Goal: Transaction & Acquisition: Obtain resource

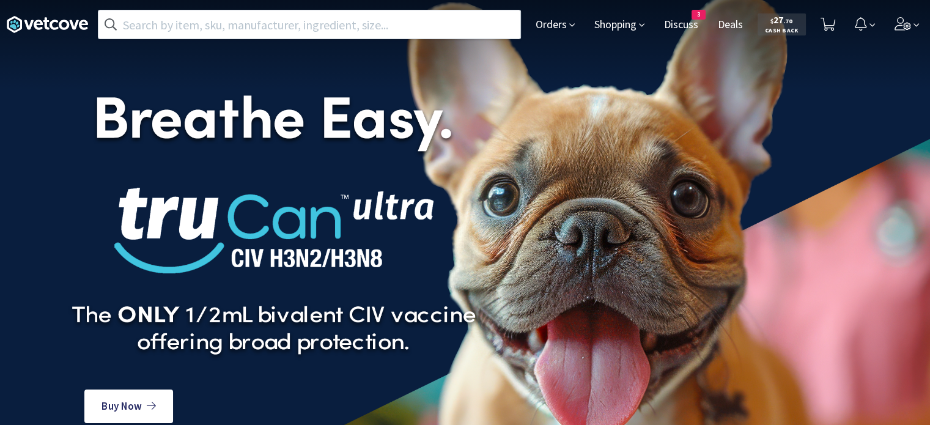
click at [526, 37] on div "Orders Shopping Discuss Discuss 3 Deals Deals $ 27 . 70 Cash Back" at bounding box center [725, 24] width 398 height 49
click at [556, 30] on span "Orders" at bounding box center [555, 24] width 49 height 49
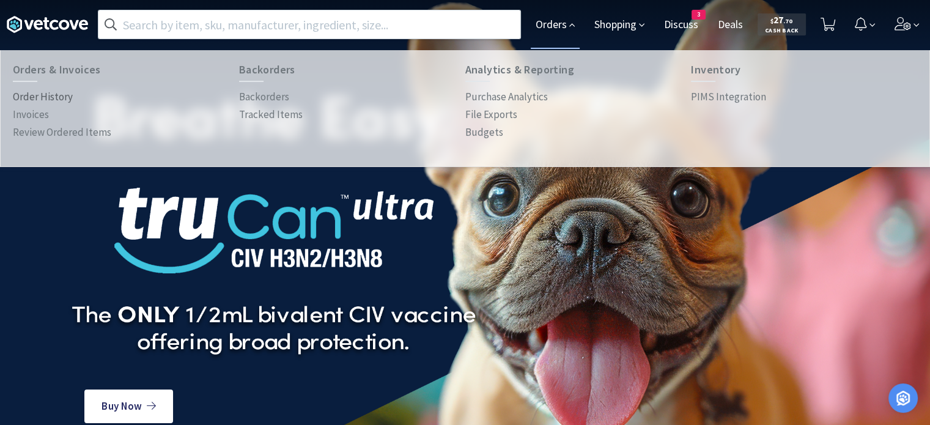
click at [49, 98] on p "Order History" at bounding box center [43, 97] width 60 height 17
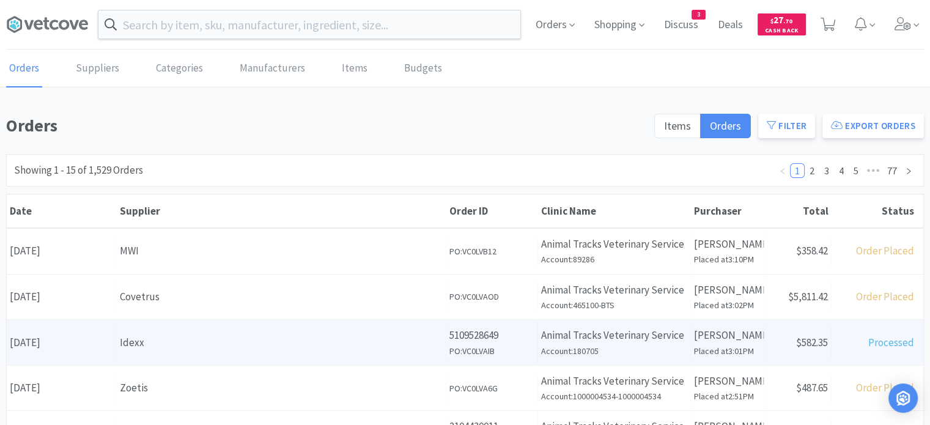
click at [213, 334] on div "Idexx" at bounding box center [281, 342] width 323 height 17
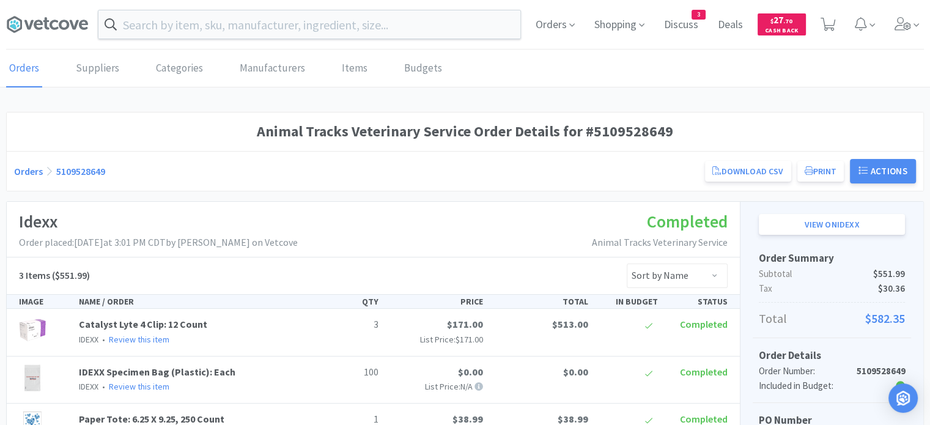
click at [32, 171] on link "Orders" at bounding box center [28, 171] width 29 height 12
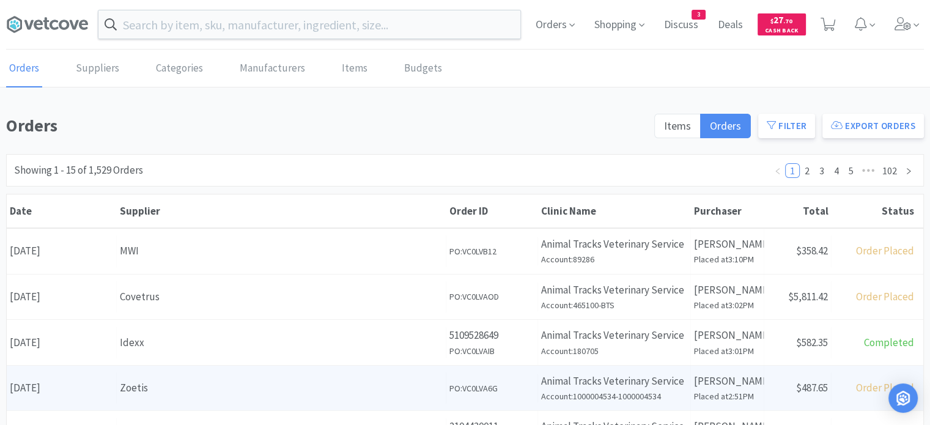
click at [108, 392] on div "Date [DATE]" at bounding box center [62, 387] width 110 height 31
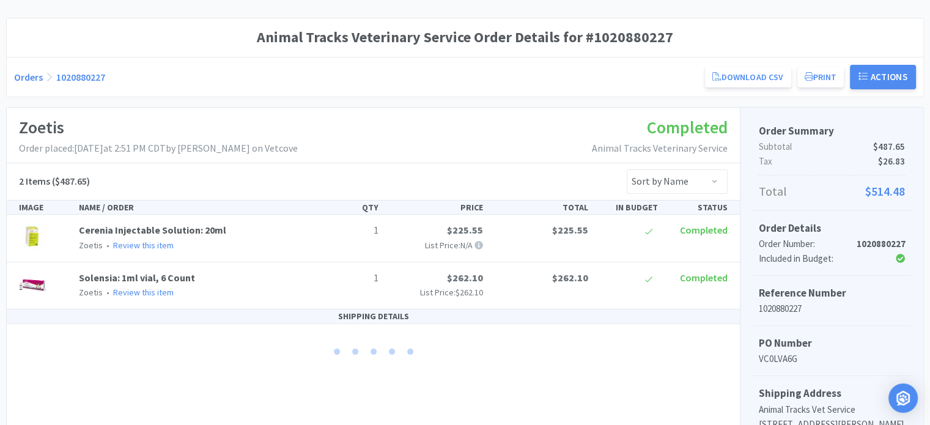
scroll to position [95, 0]
click at [438, 134] on div "Zoetis Order placed: [DATE] 2:51 PM CDT by [PERSON_NAME] on Vetcove Completed A…" at bounding box center [373, 135] width 733 height 56
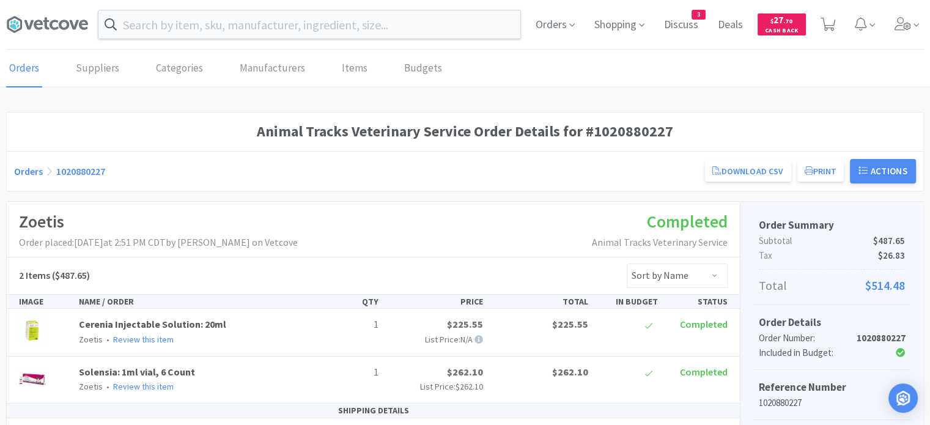
scroll to position [0, 0]
click at [780, 23] on span "$ 27 . 70" at bounding box center [781, 20] width 22 height 12
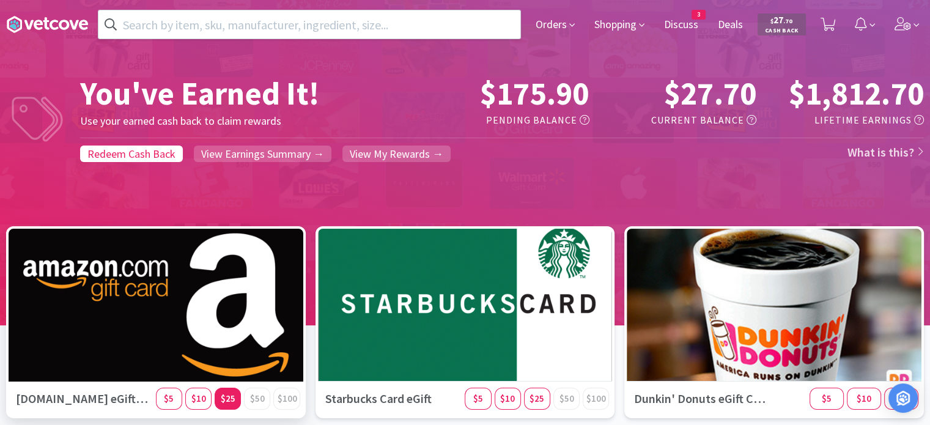
click at [231, 396] on span "$25" at bounding box center [228, 399] width 15 height 12
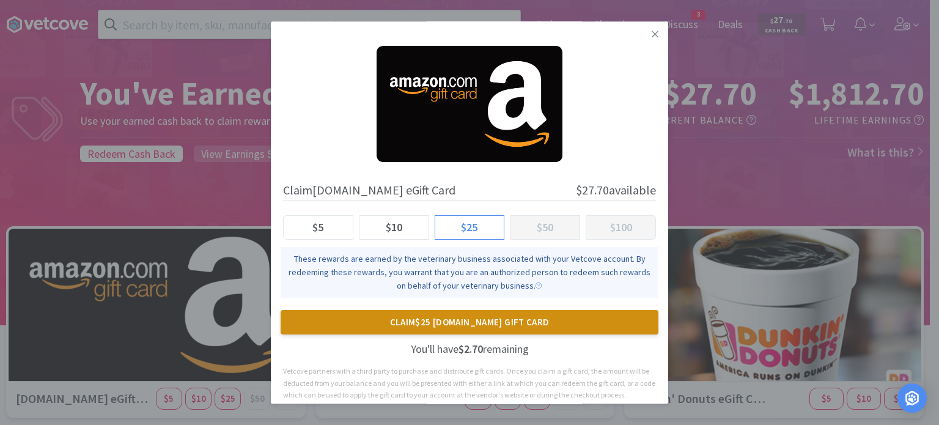
click at [481, 324] on button "Claim $25 [DOMAIN_NAME] Gift Card" at bounding box center [470, 322] width 378 height 24
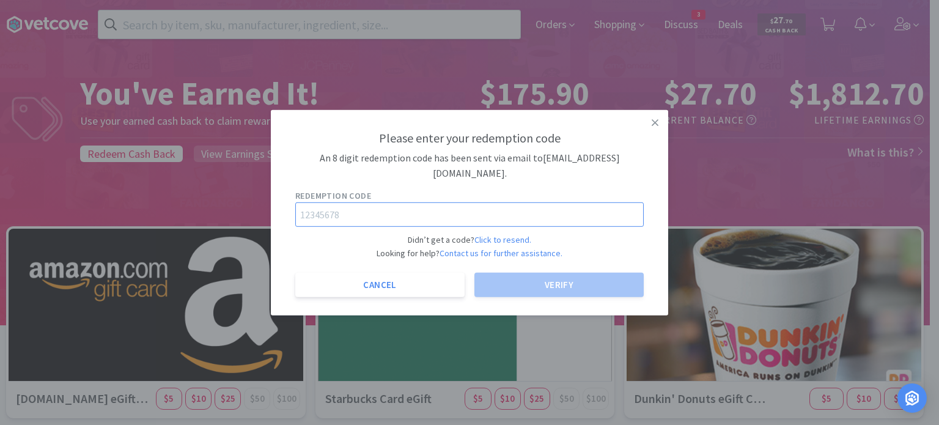
click at [474, 207] on input "text" at bounding box center [469, 214] width 349 height 24
paste input "24421363"
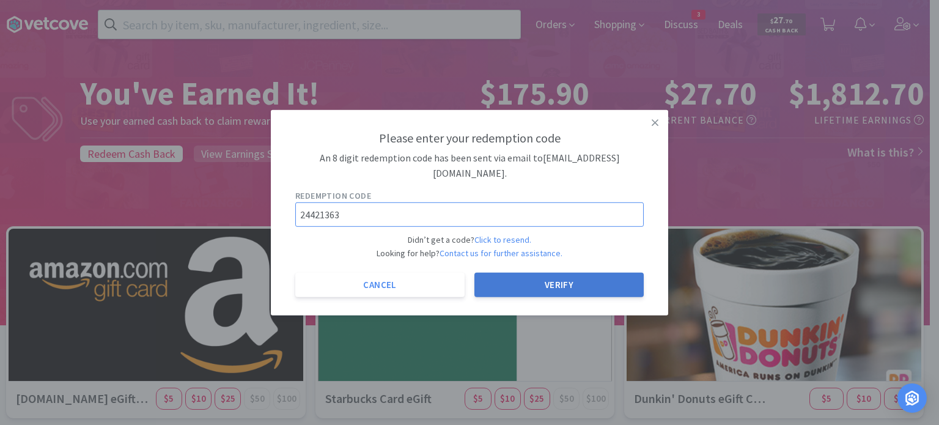
type input "24421363"
click at [552, 290] on button "Verify" at bounding box center [558, 285] width 169 height 24
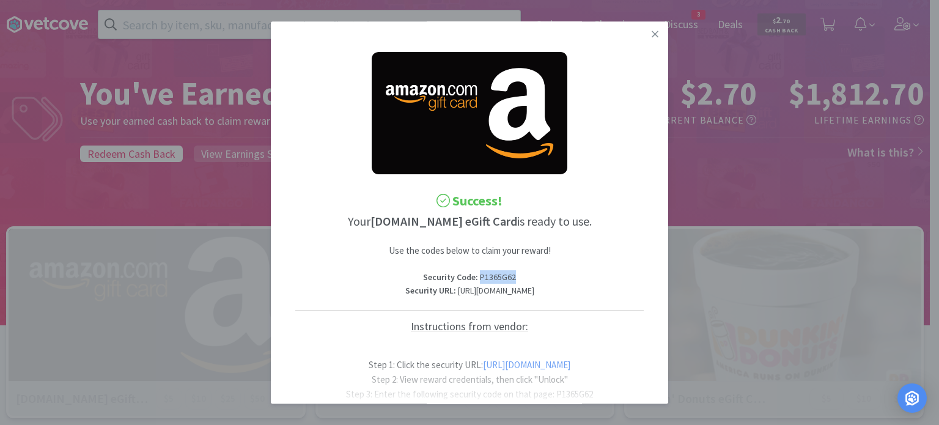
drag, startPoint x: 518, startPoint y: 278, endPoint x: 476, endPoint y: 276, distance: 42.3
click at [476, 276] on p "Security Code : P1365G62" at bounding box center [469, 276] width 349 height 13
copy p "P1365G62"
drag, startPoint x: 386, startPoint y: 293, endPoint x: 573, endPoint y: 305, distance: 186.9
click at [573, 298] on p "Security URL : [URL][DOMAIN_NAME]" at bounding box center [469, 290] width 349 height 13
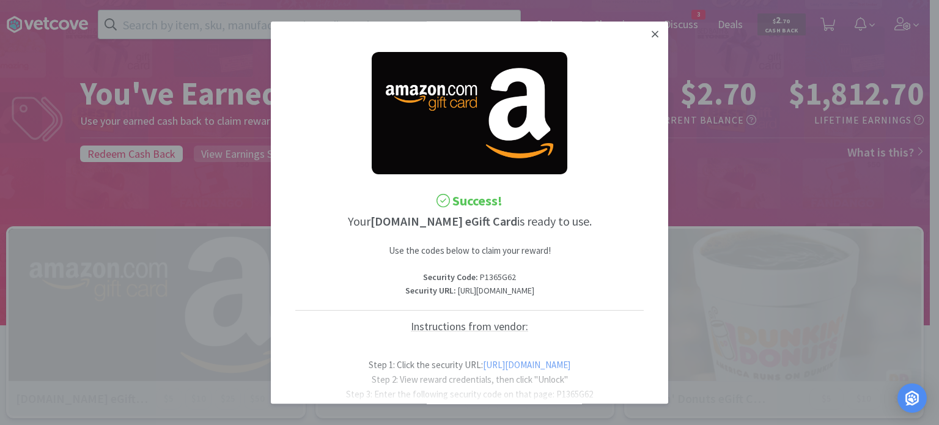
click at [652, 34] on icon at bounding box center [655, 34] width 7 height 7
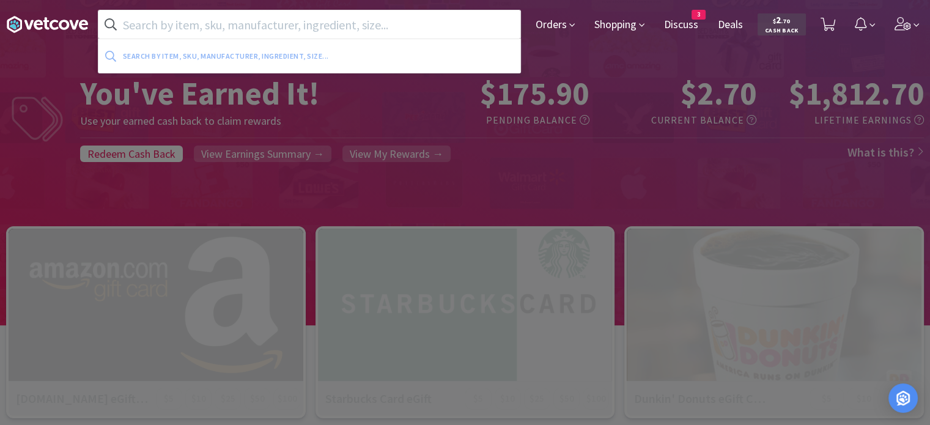
click at [475, 24] on input "text" at bounding box center [309, 24] width 422 height 28
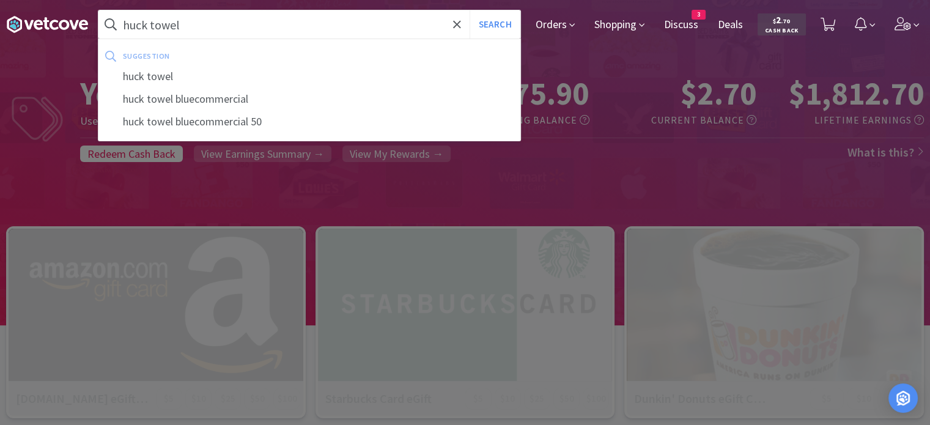
type input "huck towel"
click at [470, 10] on button "Search" at bounding box center [495, 24] width 51 height 28
